Goal: Task Accomplishment & Management: Manage account settings

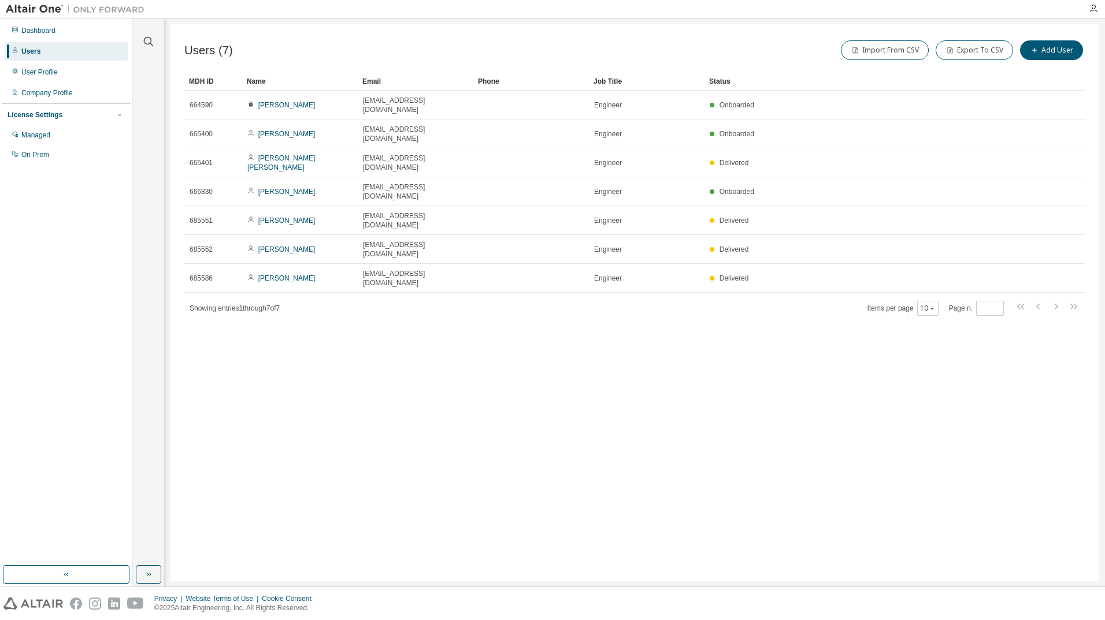
click at [460, 300] on div "Users (7) Import From CSV Export To CSV Add User Clear Load Save Save As Field …" at bounding box center [634, 302] width 928 height 557
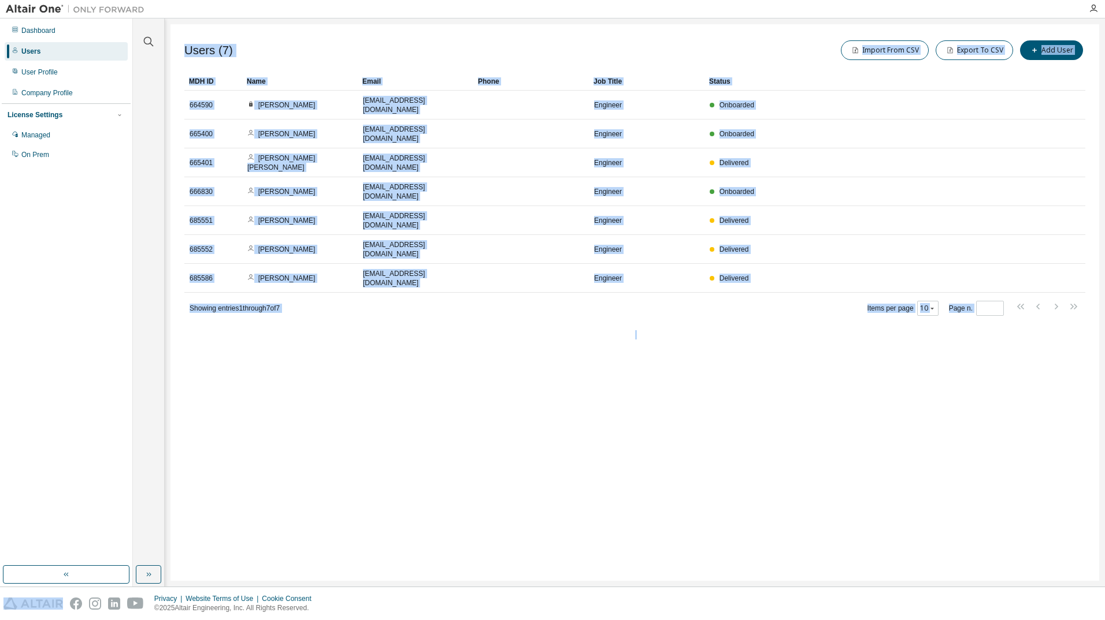
click at [460, 300] on div "Users (7) Import From CSV Export To CSV Add User Clear Load Save Save As Field …" at bounding box center [634, 302] width 928 height 557
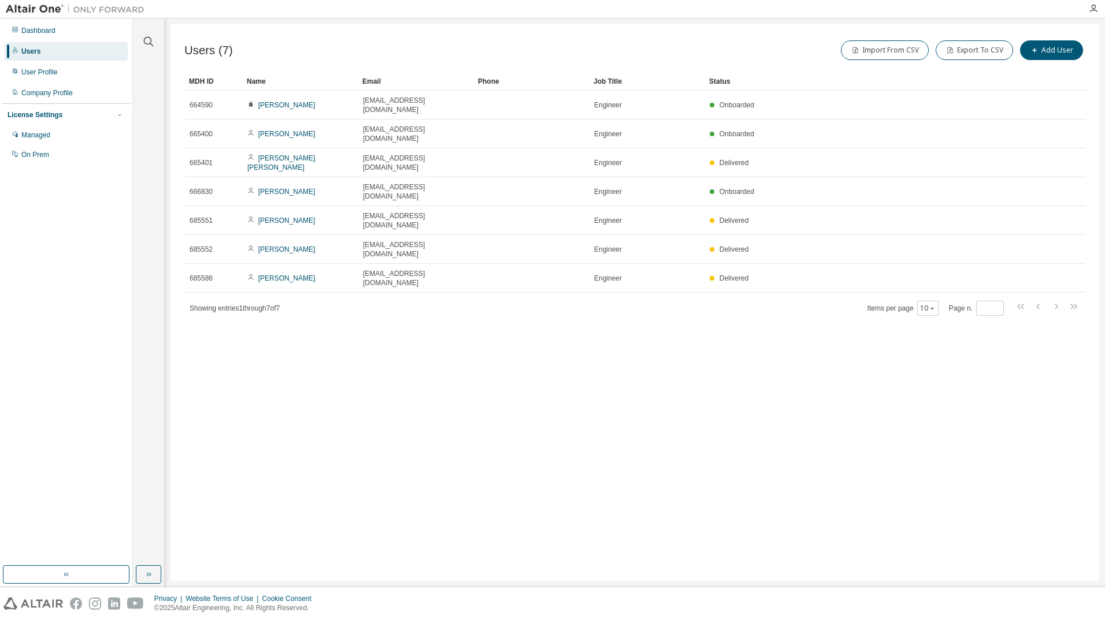
click at [34, 49] on div "Users" at bounding box center [30, 51] width 19 height 9
click at [422, 285] on div "Users (7) Import From CSV Export To CSV Add User Clear Load Save Save As Field …" at bounding box center [634, 302] width 928 height 557
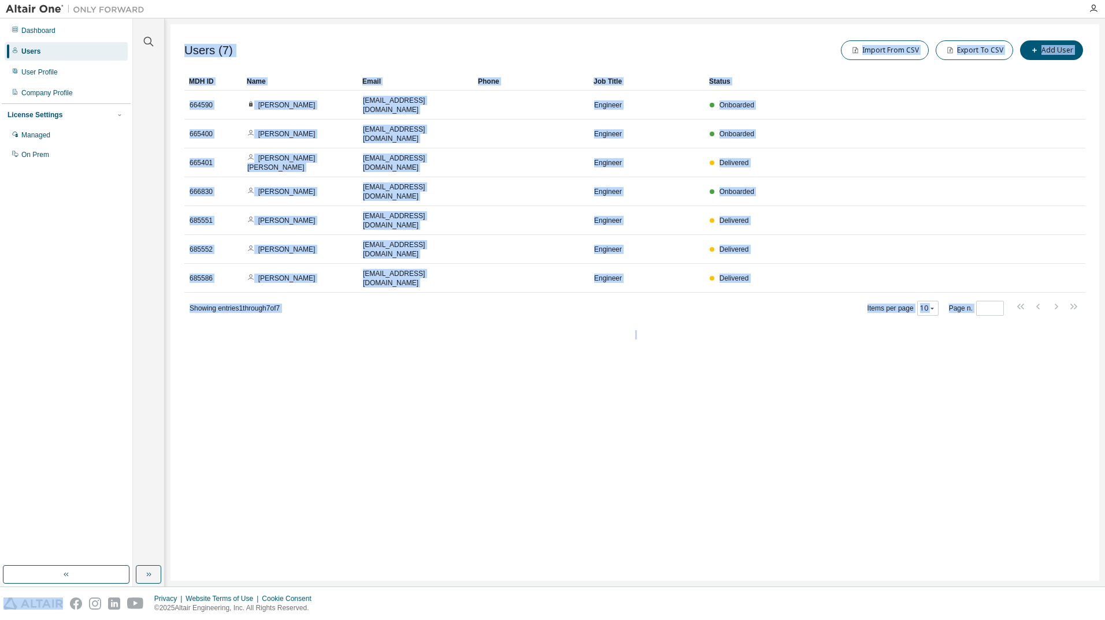
click at [422, 285] on div "Users (7) Import From CSV Export To CSV Add User Clear Load Save Save As Field …" at bounding box center [634, 302] width 928 height 557
